Goal: Information Seeking & Learning: Understand process/instructions

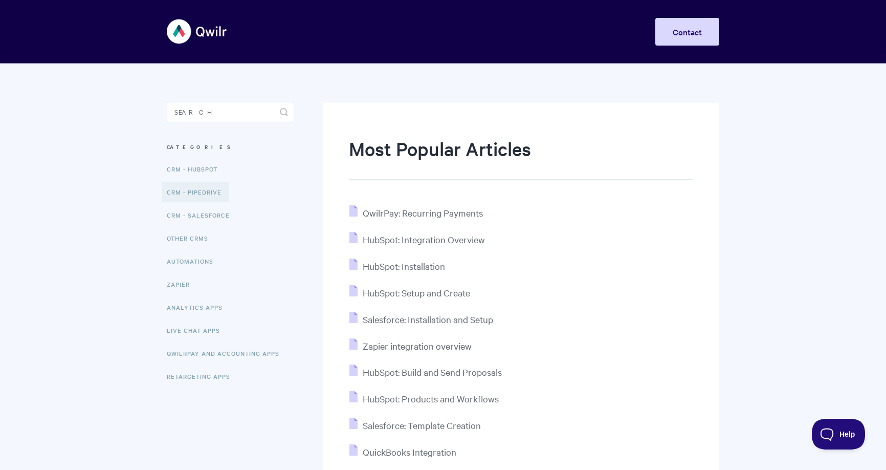
click at [192, 190] on link "CRM - Pipedrive" at bounding box center [196, 192] width 68 height 20
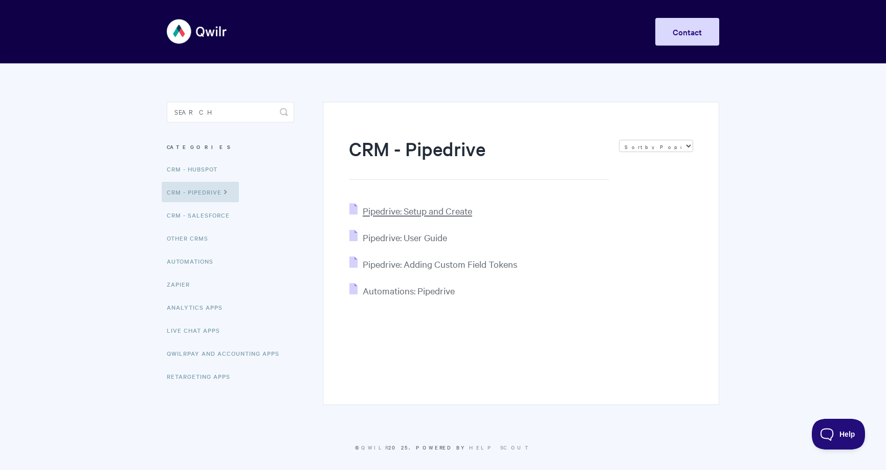
click at [408, 205] on span "Pipedrive: Setup and Create" at bounding box center [417, 211] width 109 height 12
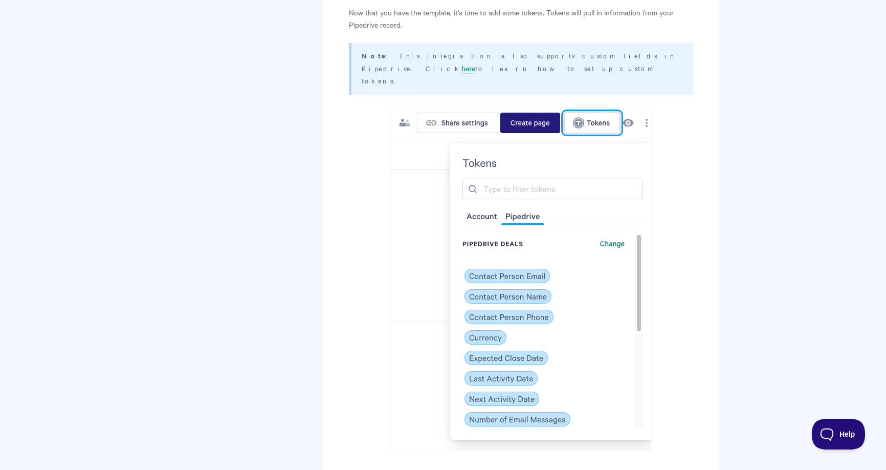
scroll to position [3326, 0]
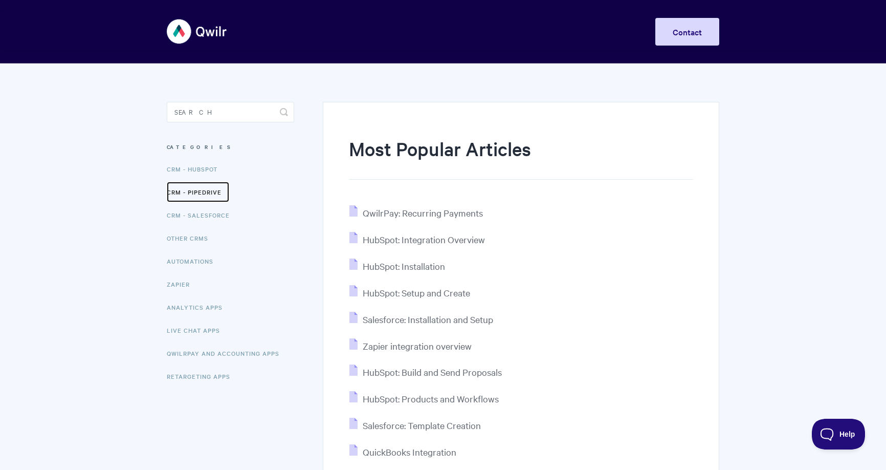
click at [217, 191] on link "CRM - Pipedrive" at bounding box center [198, 192] width 62 height 20
click at [196, 165] on link "CRM - HubSpot" at bounding box center [193, 169] width 63 height 20
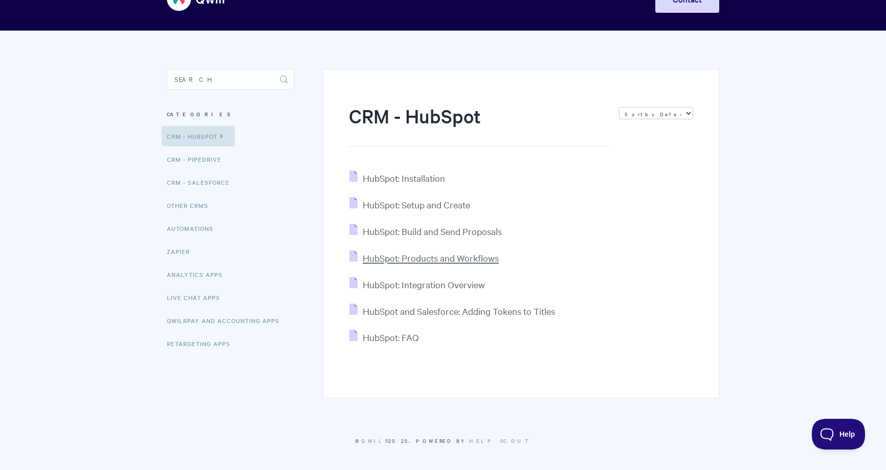
scroll to position [34, 0]
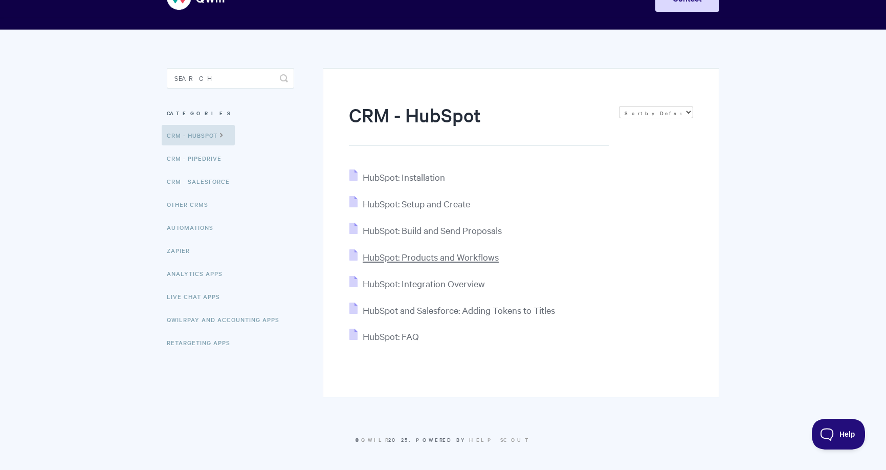
click at [448, 256] on span "HubSpot: Products and Workflows" at bounding box center [431, 257] width 136 height 12
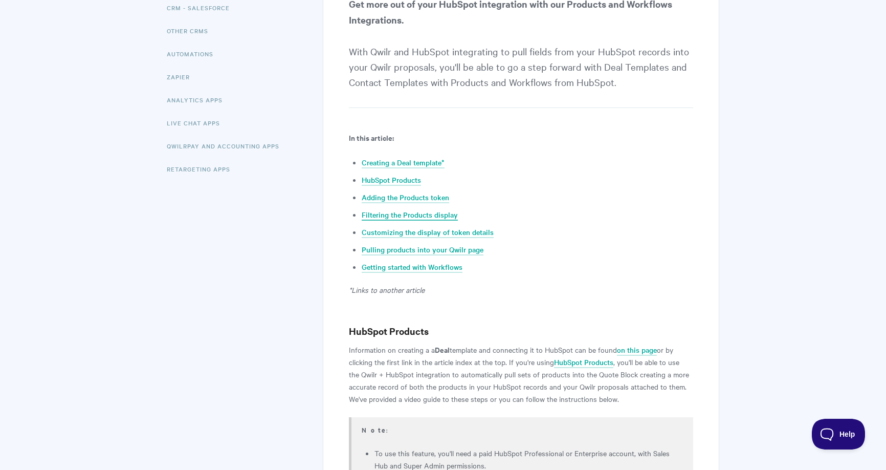
click at [410, 213] on link "Filtering the Products display" at bounding box center [410, 214] width 96 height 11
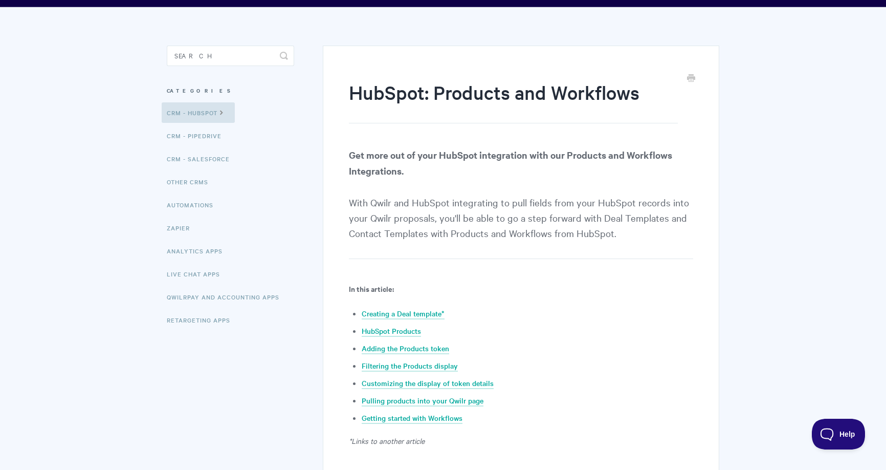
scroll to position [181, 0]
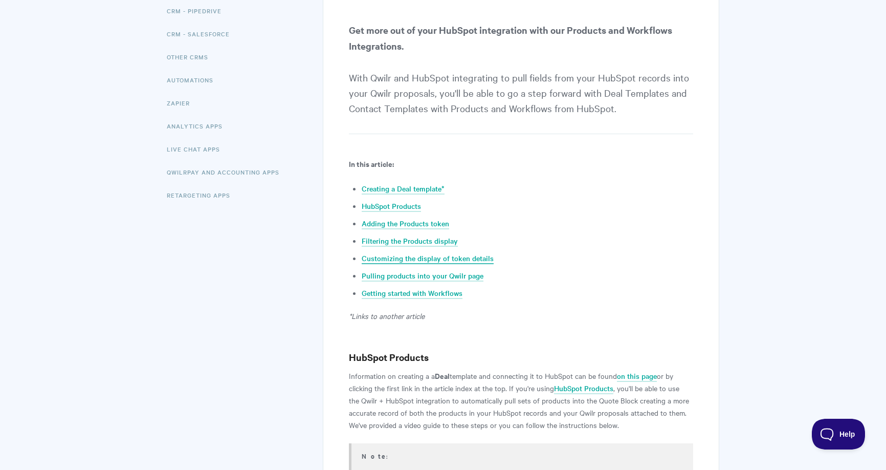
click at [432, 257] on link "Customizing the display of token details" at bounding box center [428, 258] width 132 height 11
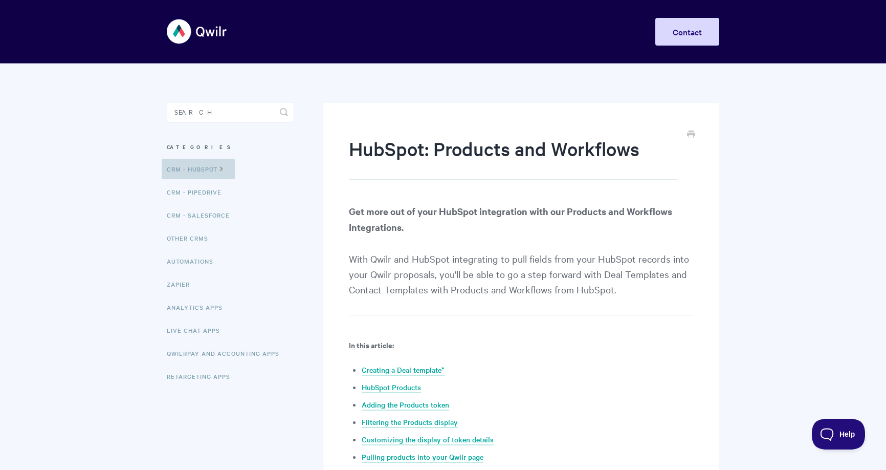
click at [220, 170] on icon at bounding box center [221, 168] width 9 height 8
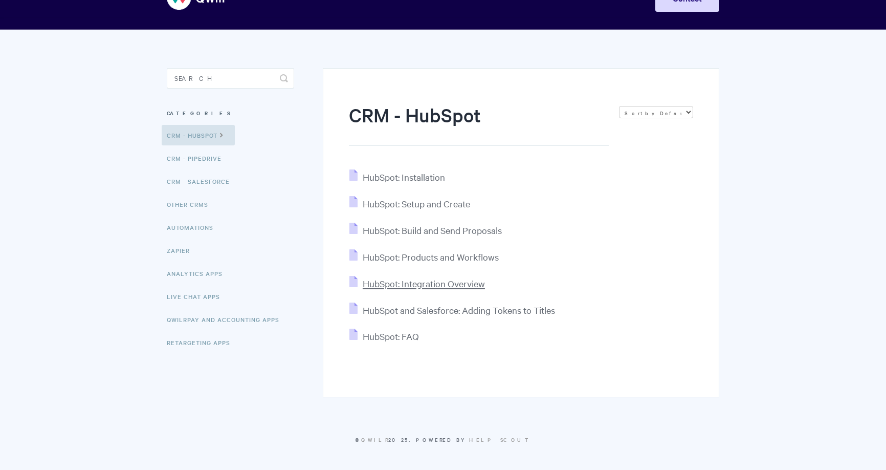
scroll to position [34, 0]
click at [452, 258] on span "HubSpot: Products and Workflows" at bounding box center [431, 257] width 136 height 12
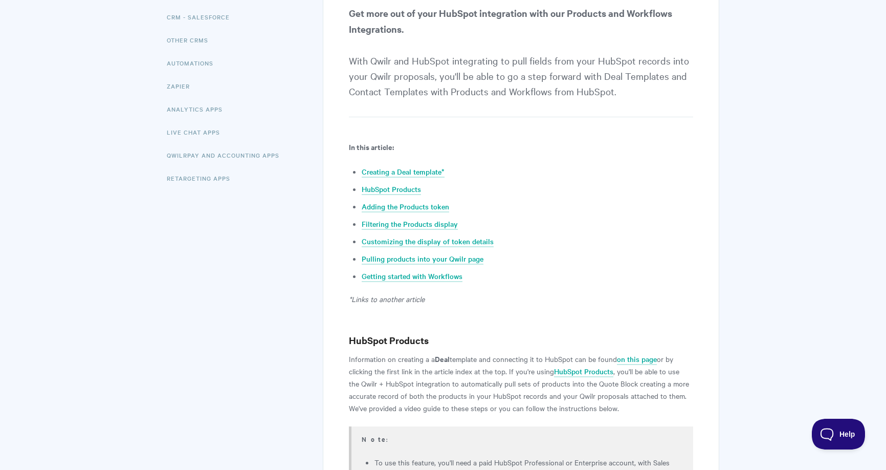
scroll to position [6, 0]
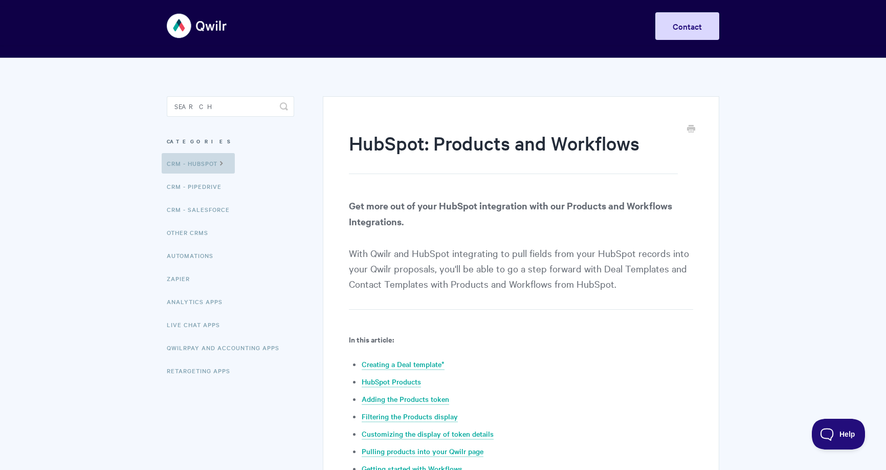
click at [213, 169] on link "CRM - HubSpot" at bounding box center [198, 163] width 73 height 20
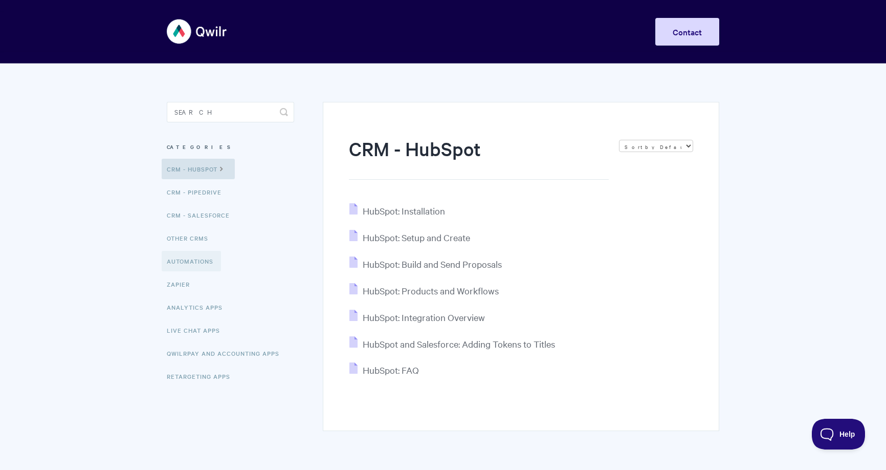
click at [200, 260] on link "Automations" at bounding box center [191, 261] width 59 height 20
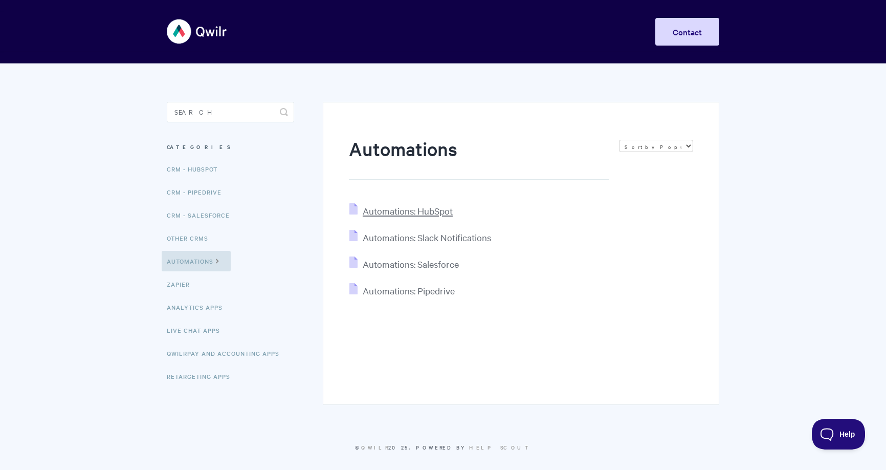
click at [418, 213] on span "Automations: HubSpot" at bounding box center [408, 211] width 90 height 12
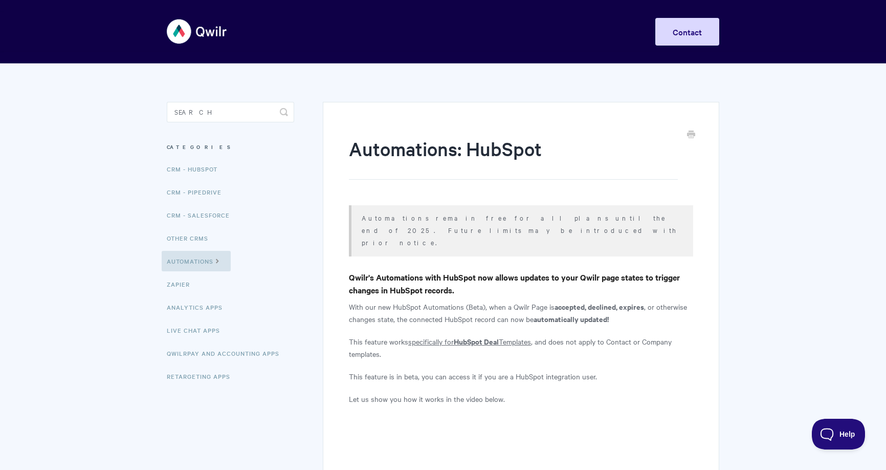
click at [196, 133] on aside "Toggle Search Categories CRM - HubSpot CRM - Pipedrive CRM - Salesforce Other C…" at bounding box center [230, 253] width 127 height 302
click at [198, 120] on input "Search" at bounding box center [230, 112] width 127 height 20
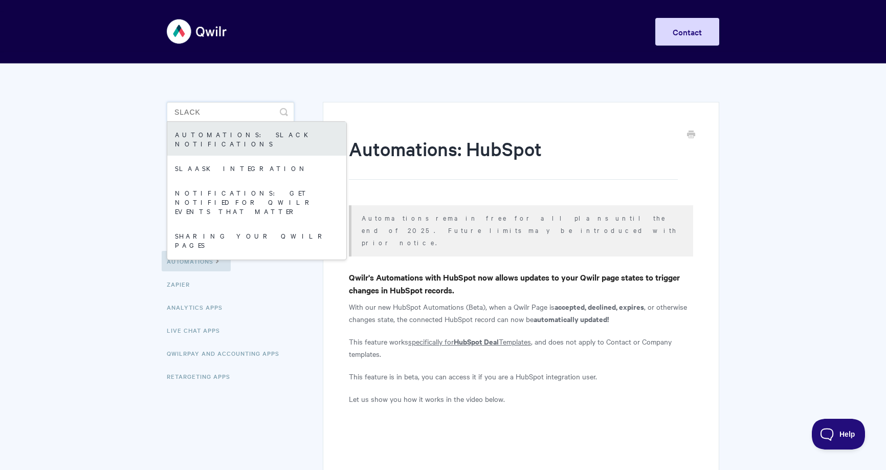
type input "slack"
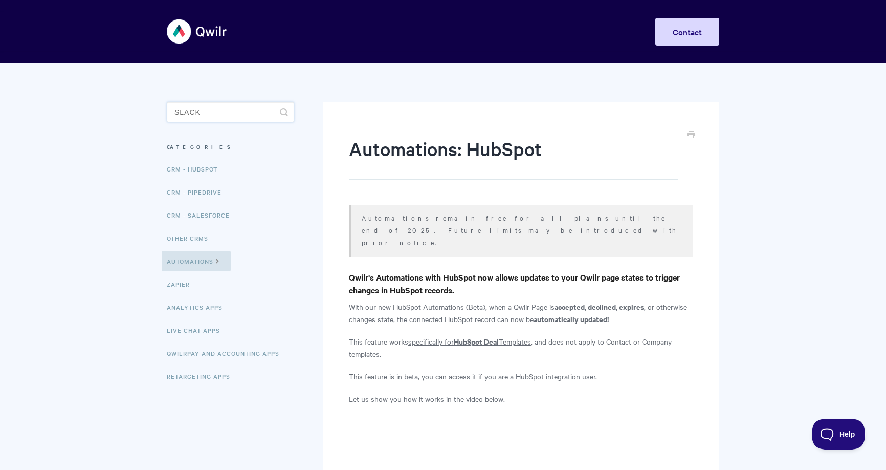
click at [241, 113] on input "slack" at bounding box center [230, 112] width 127 height 20
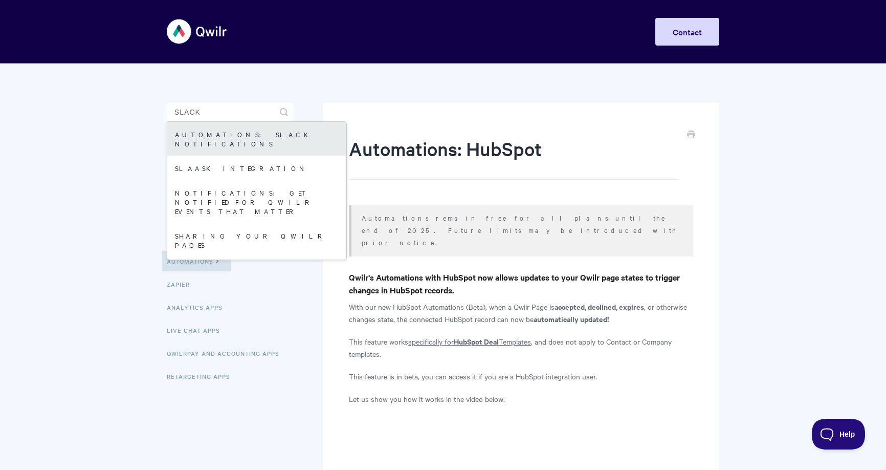
click at [241, 134] on link "Automations: Slack Notifications" at bounding box center [256, 139] width 179 height 34
